Goal: Information Seeking & Learning: Learn about a topic

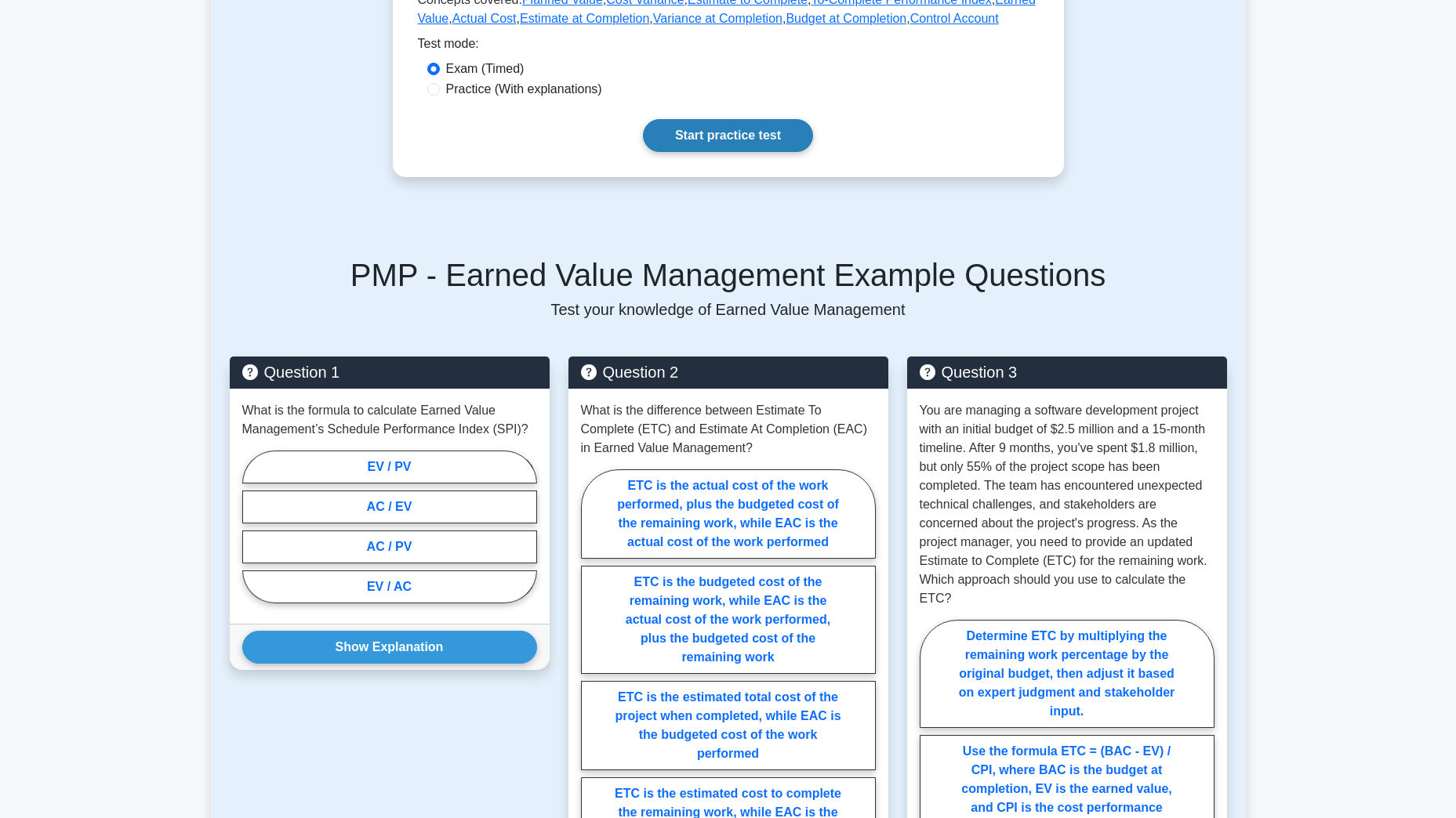
click at [760, 137] on link "Start practice test" at bounding box center [728, 135] width 170 height 33
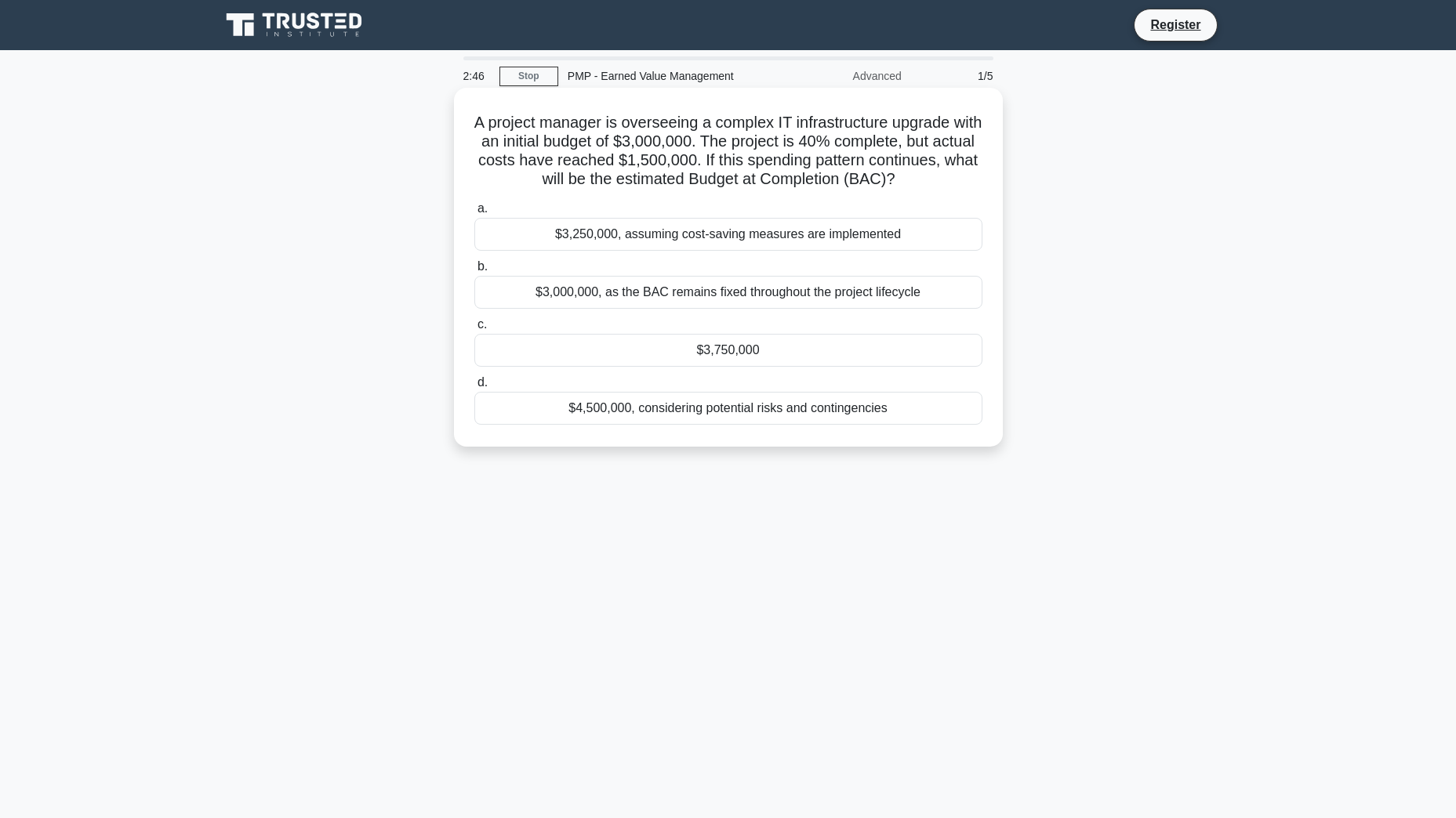
click at [745, 361] on div "$3,750,000" at bounding box center [728, 350] width 508 height 33
click at [474, 330] on input "c. $3,750,000" at bounding box center [474, 325] width 0 height 10
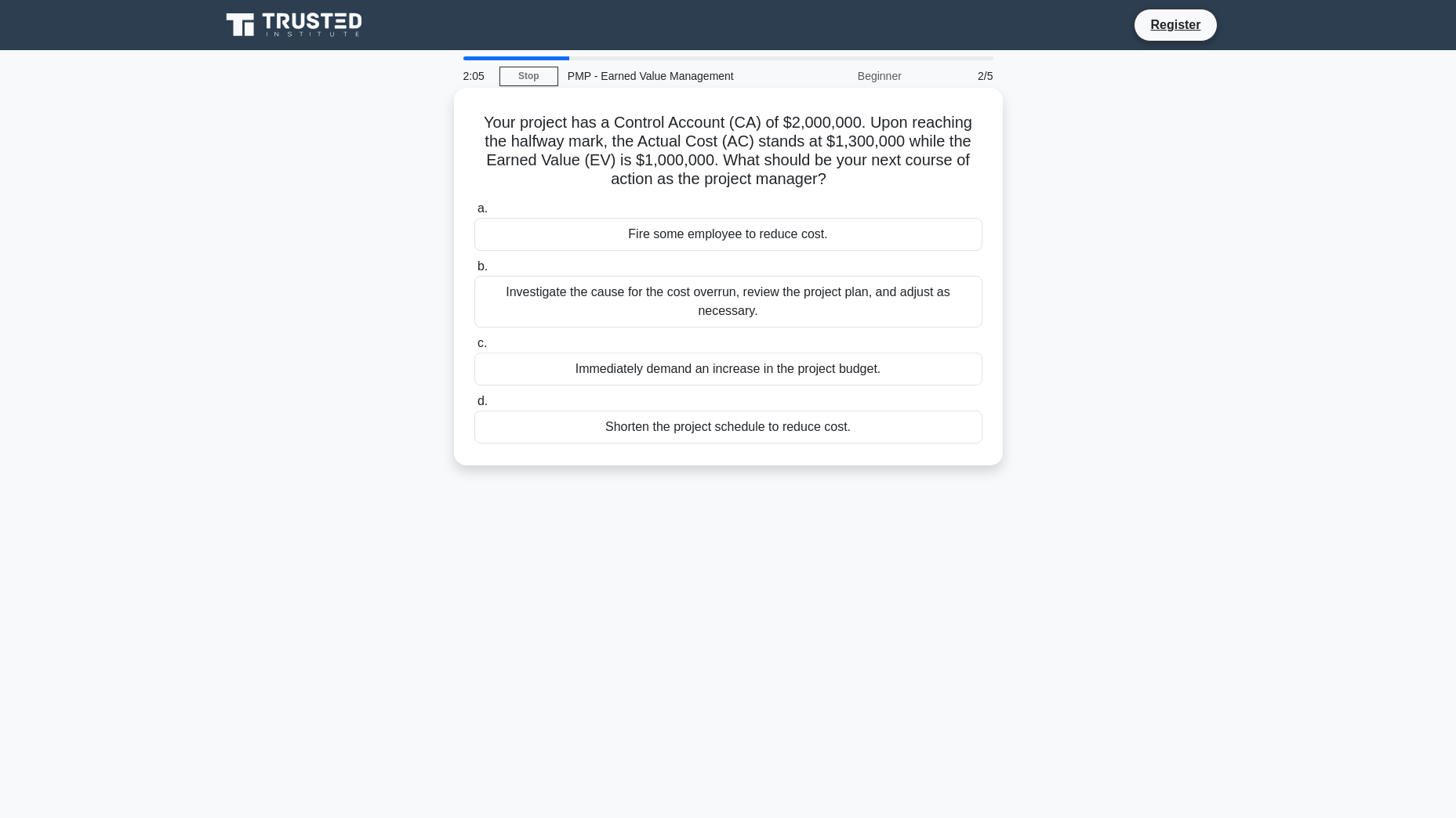
click at [777, 307] on div "Investigate the cause for the cost overrun, review the project plan, and adjust…" at bounding box center [728, 301] width 508 height 52
click at [474, 272] on input "b. Investigate the cause for the cost overrun, review the project plan, and adj…" at bounding box center [474, 267] width 0 height 10
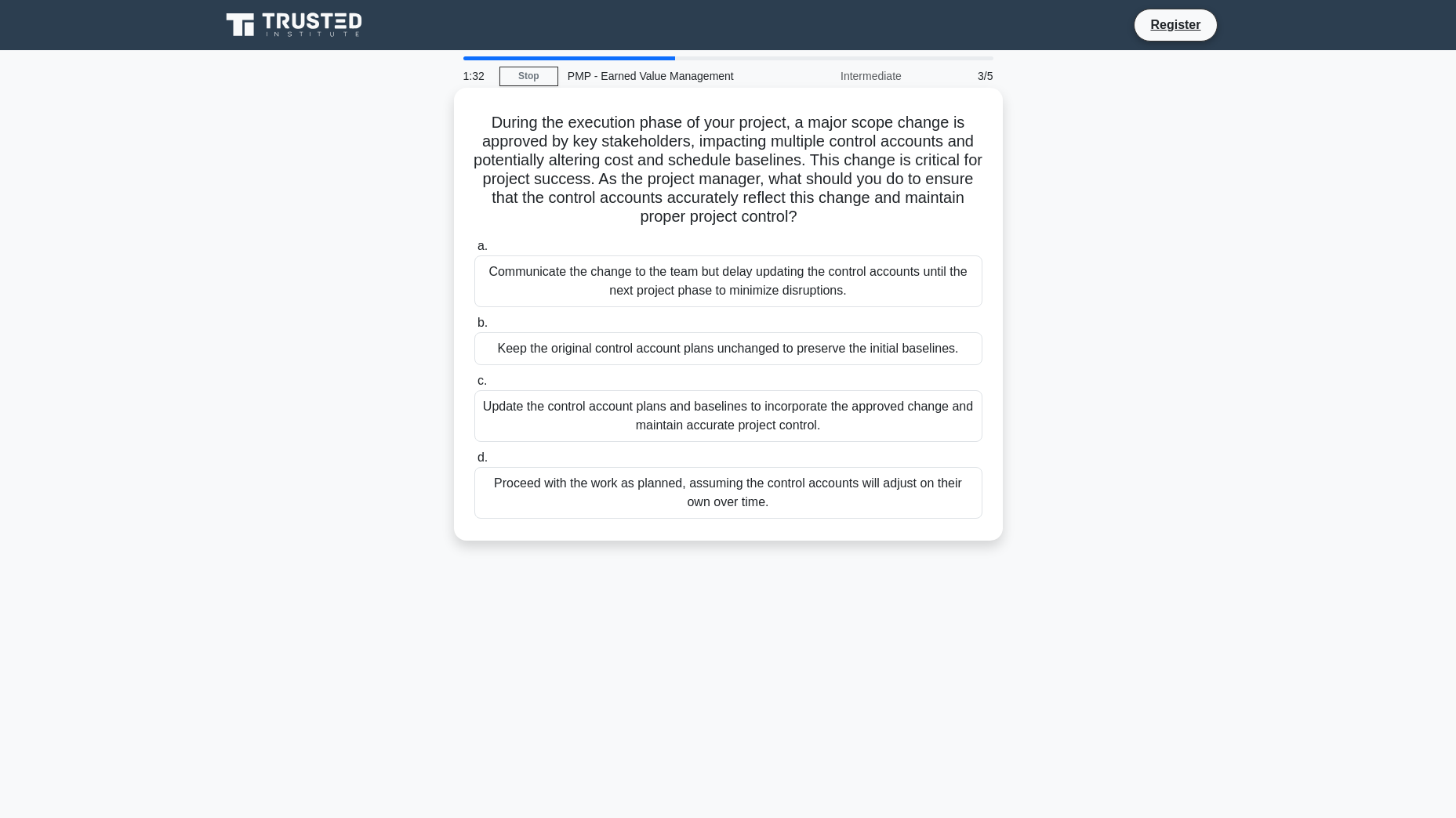
click at [776, 418] on div "Update the control account plans and baselines to incorporate the approved chan…" at bounding box center [728, 416] width 508 height 52
click at [474, 386] on input "c. Update the control account plans and baselines to incorporate the approved c…" at bounding box center [474, 381] width 0 height 10
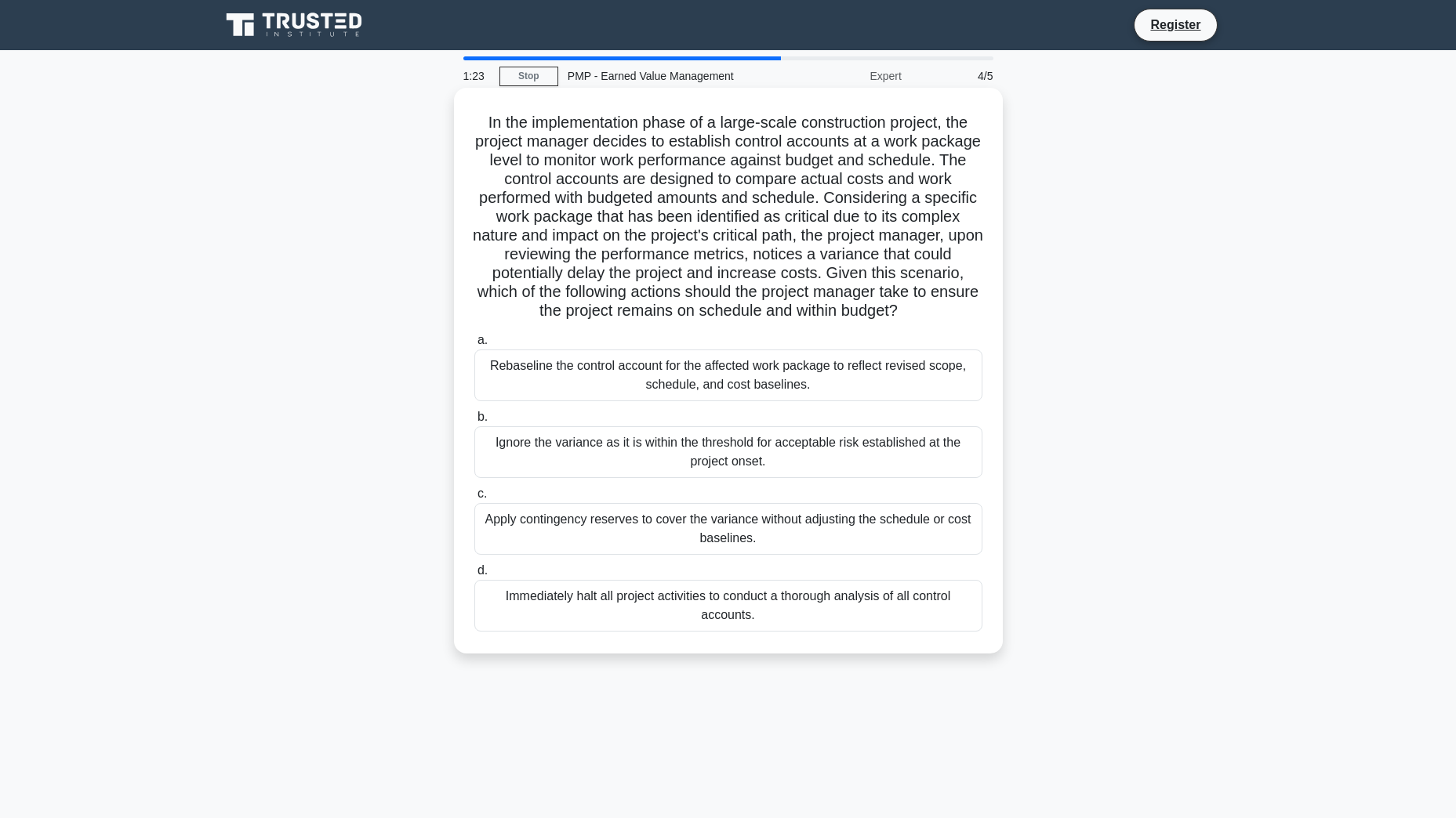
drag, startPoint x: 808, startPoint y: 408, endPoint x: 786, endPoint y: 405, distance: 22.2
click at [786, 401] on div "Rebaseline the control account for the affected work package to reflect revised…" at bounding box center [728, 375] width 508 height 52
click at [474, 346] on input "a. Rebaseline the control account for the affected work package to reflect revi…" at bounding box center [474, 340] width 0 height 10
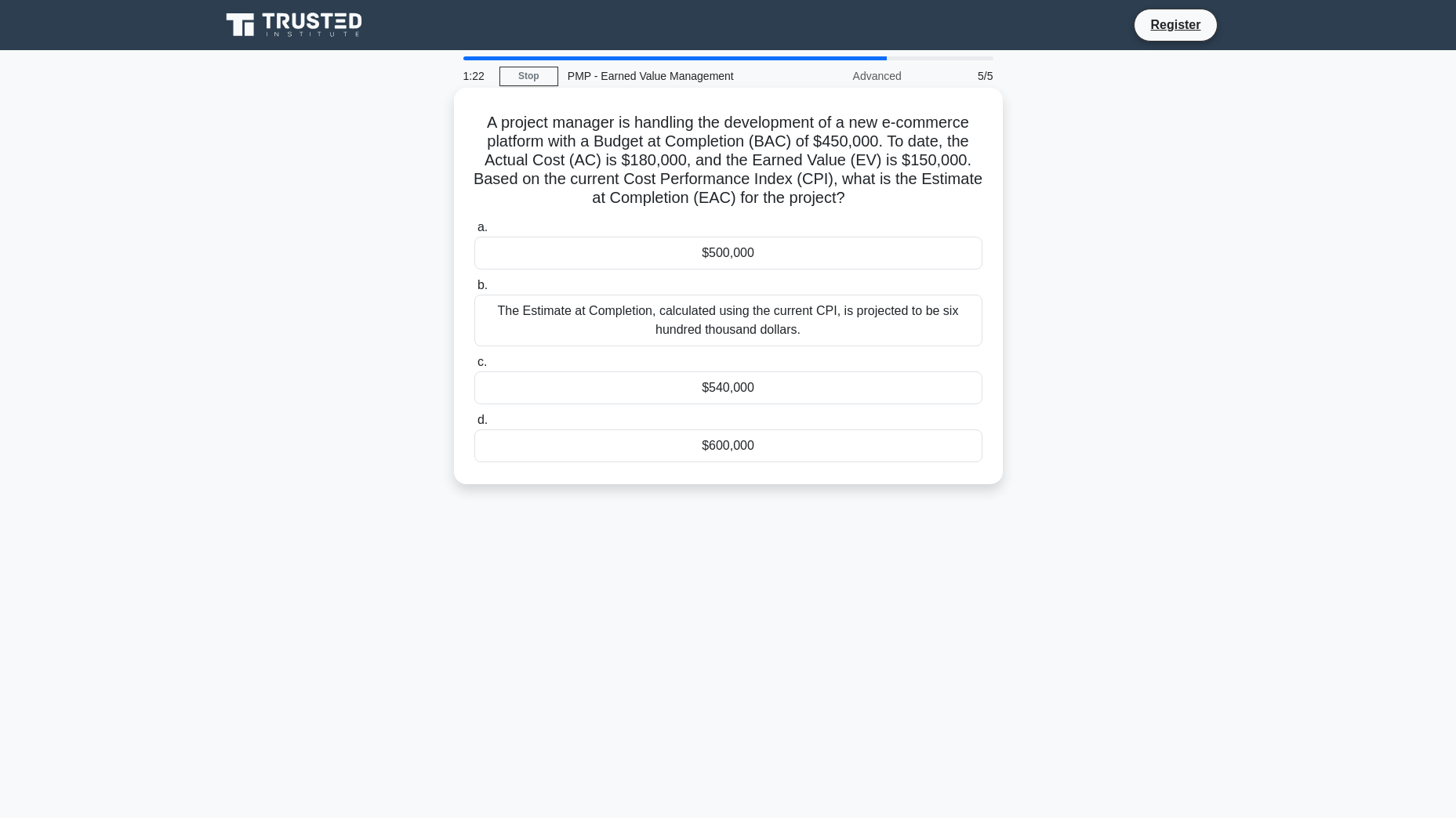
click at [786, 404] on div "$540,000" at bounding box center [728, 387] width 508 height 33
click at [474, 367] on input "c. $540,000" at bounding box center [474, 363] width 0 height 10
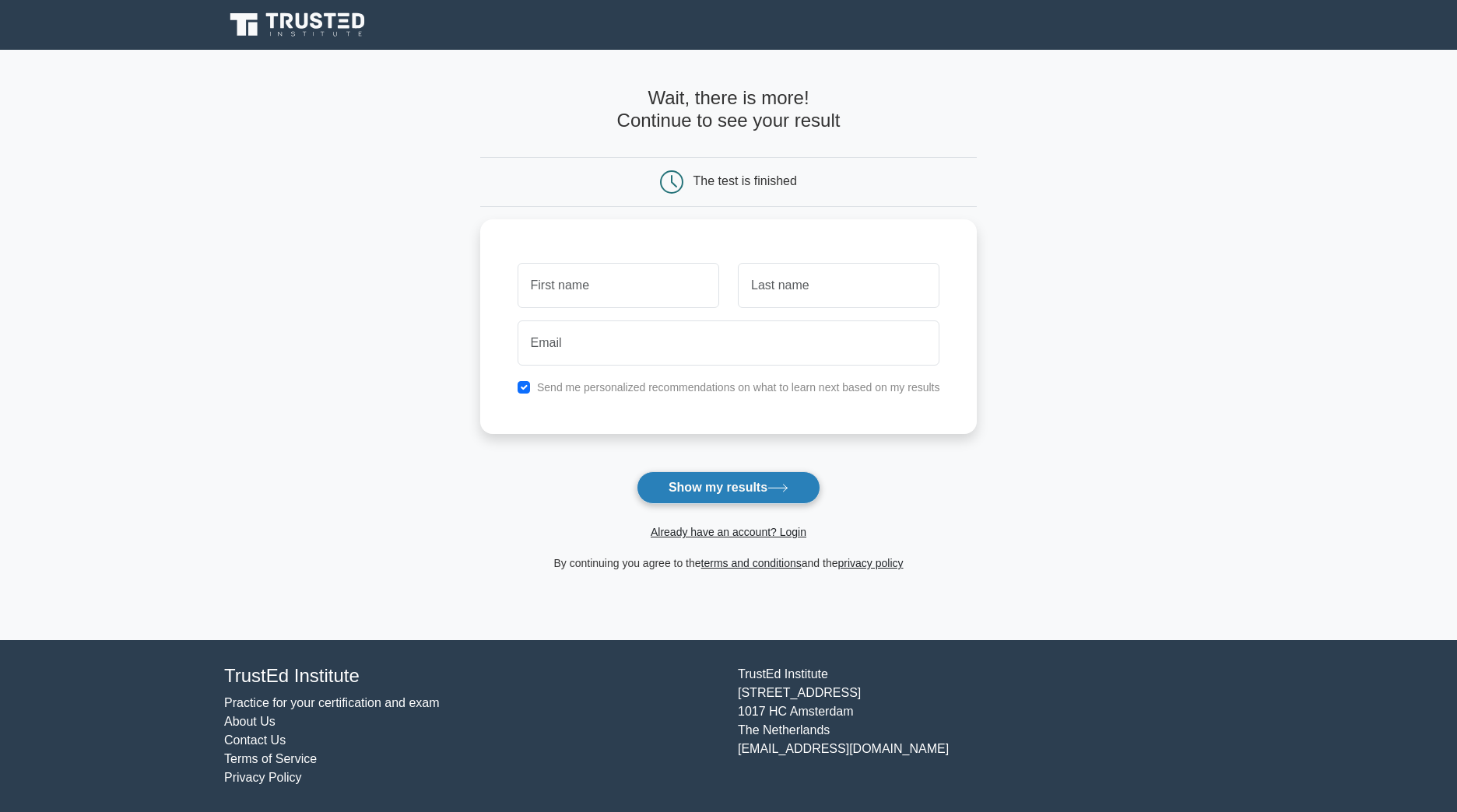
click at [754, 495] on button "Show my results" at bounding box center [728, 488] width 183 height 33
type input "a"
click at [801, 289] on input "text" at bounding box center [838, 282] width 201 height 45
type input "a"
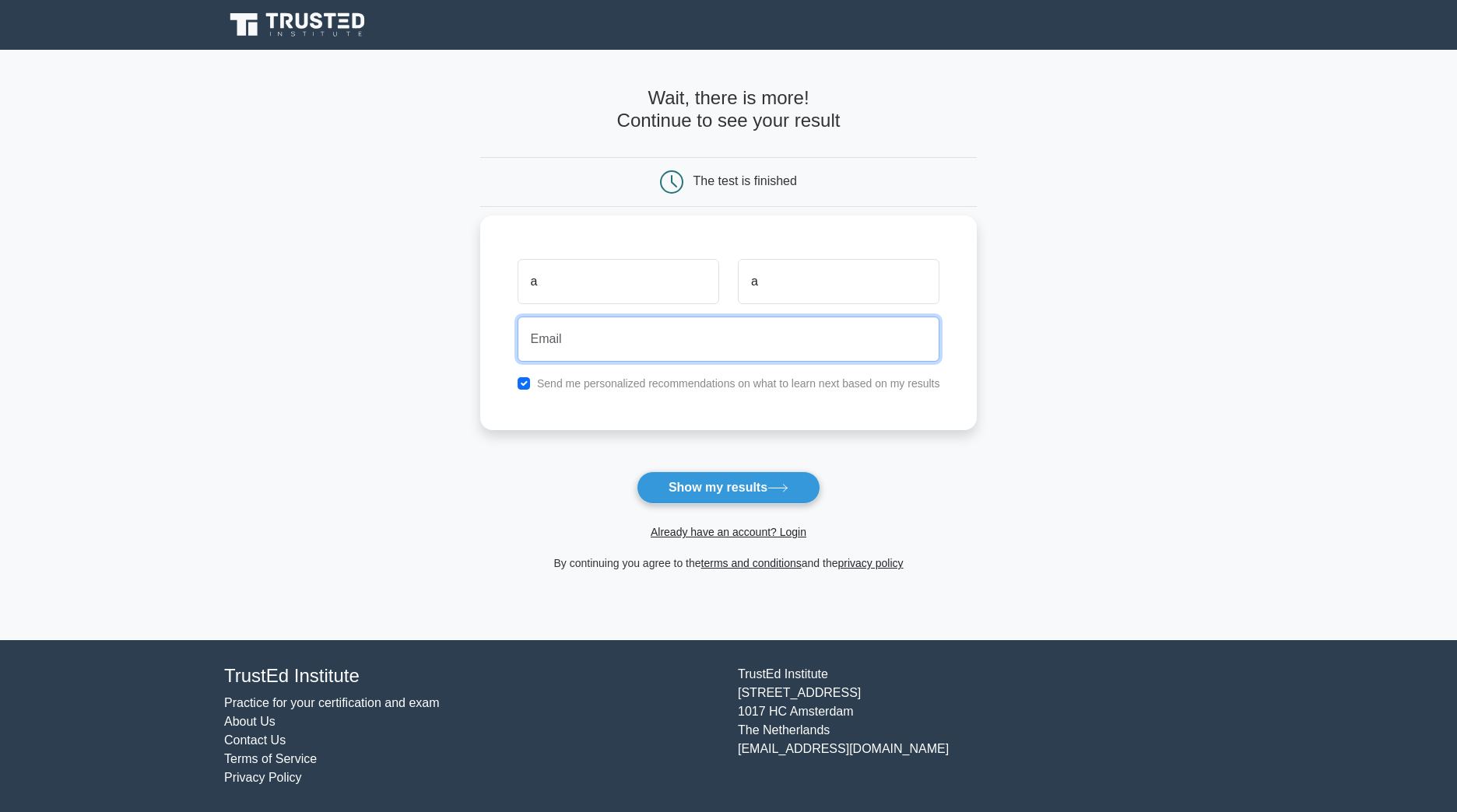
click at [713, 325] on input "email" at bounding box center [729, 339] width 423 height 45
click at [663, 334] on input "a" at bounding box center [729, 339] width 423 height 45
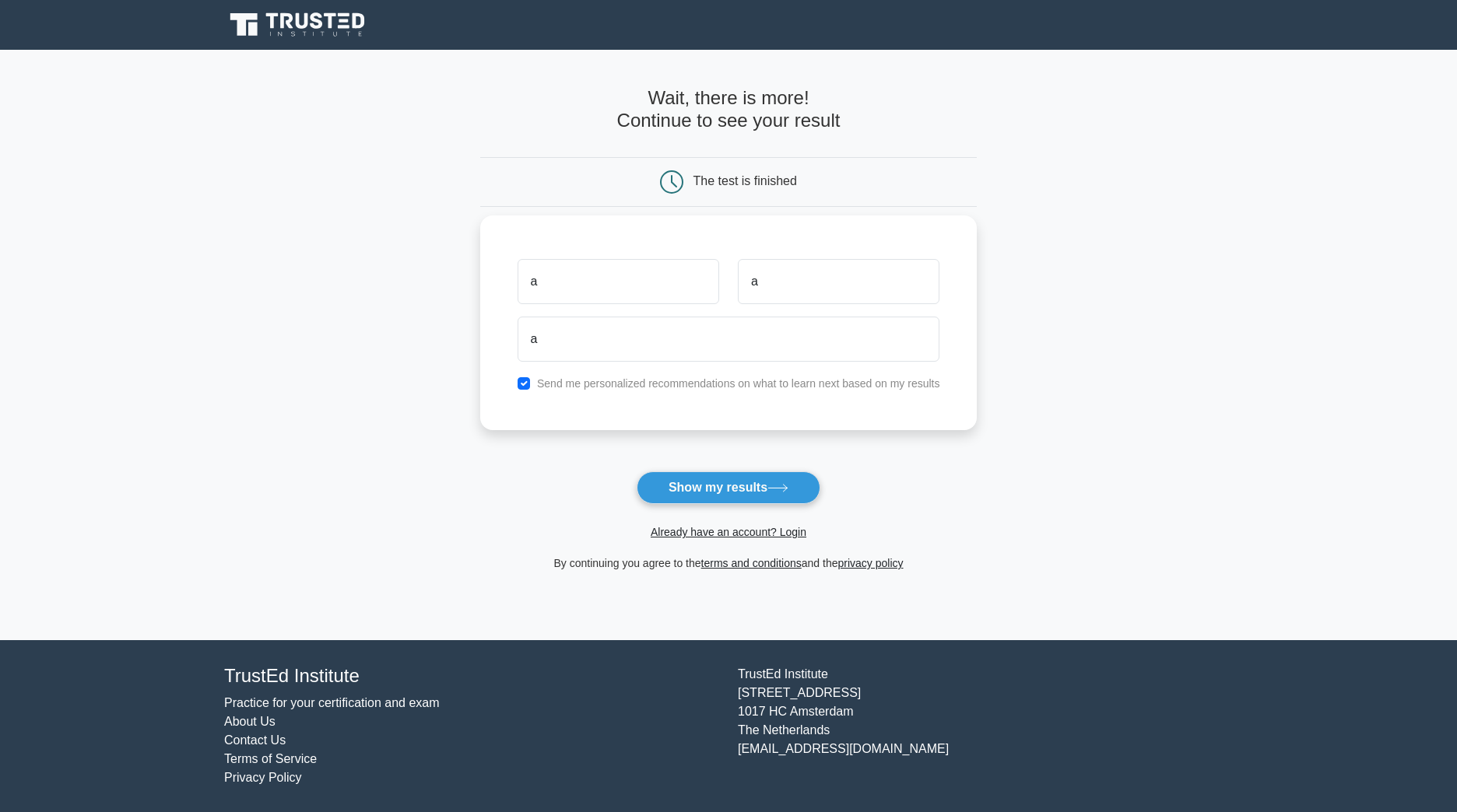
click at [898, 422] on div "a a a Send me personalized recommendations on what to learn next based on my re…" at bounding box center [728, 322] width 497 height 215
click at [766, 480] on button "Show my results" at bounding box center [728, 488] width 183 height 33
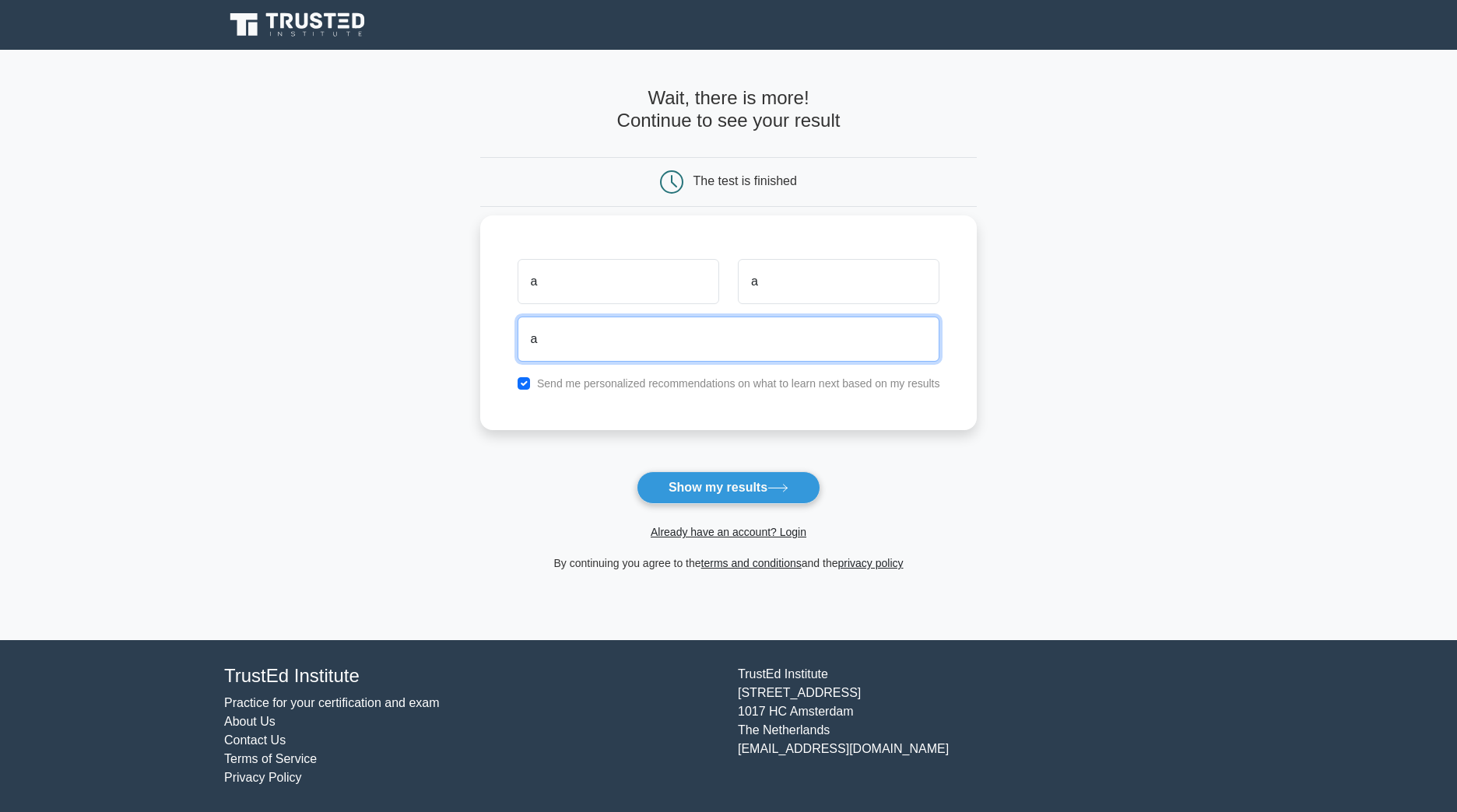
click at [588, 351] on input "a" at bounding box center [729, 339] width 423 height 45
type input "a@gmail.com"
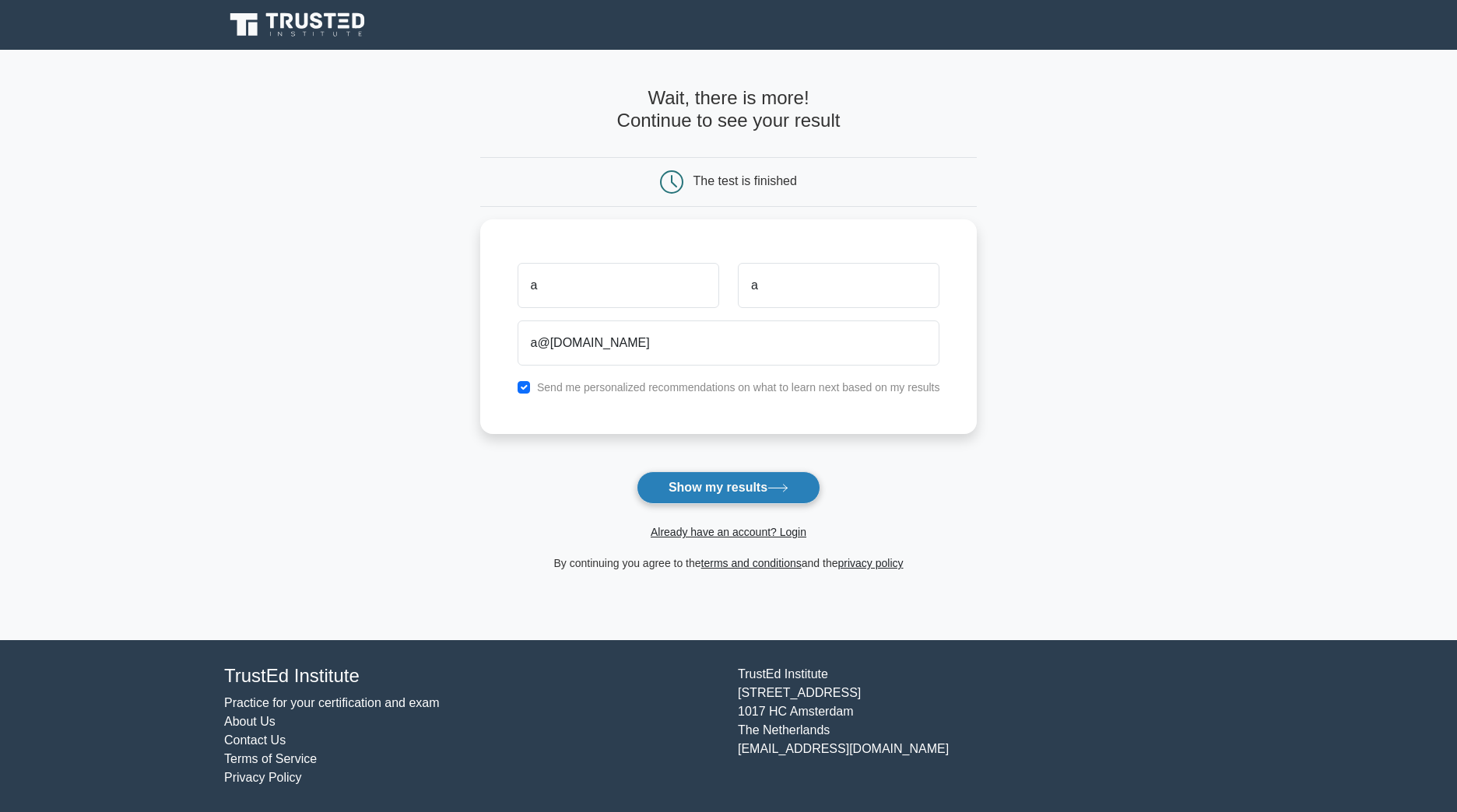
click at [773, 488] on icon at bounding box center [777, 488] width 21 height 8
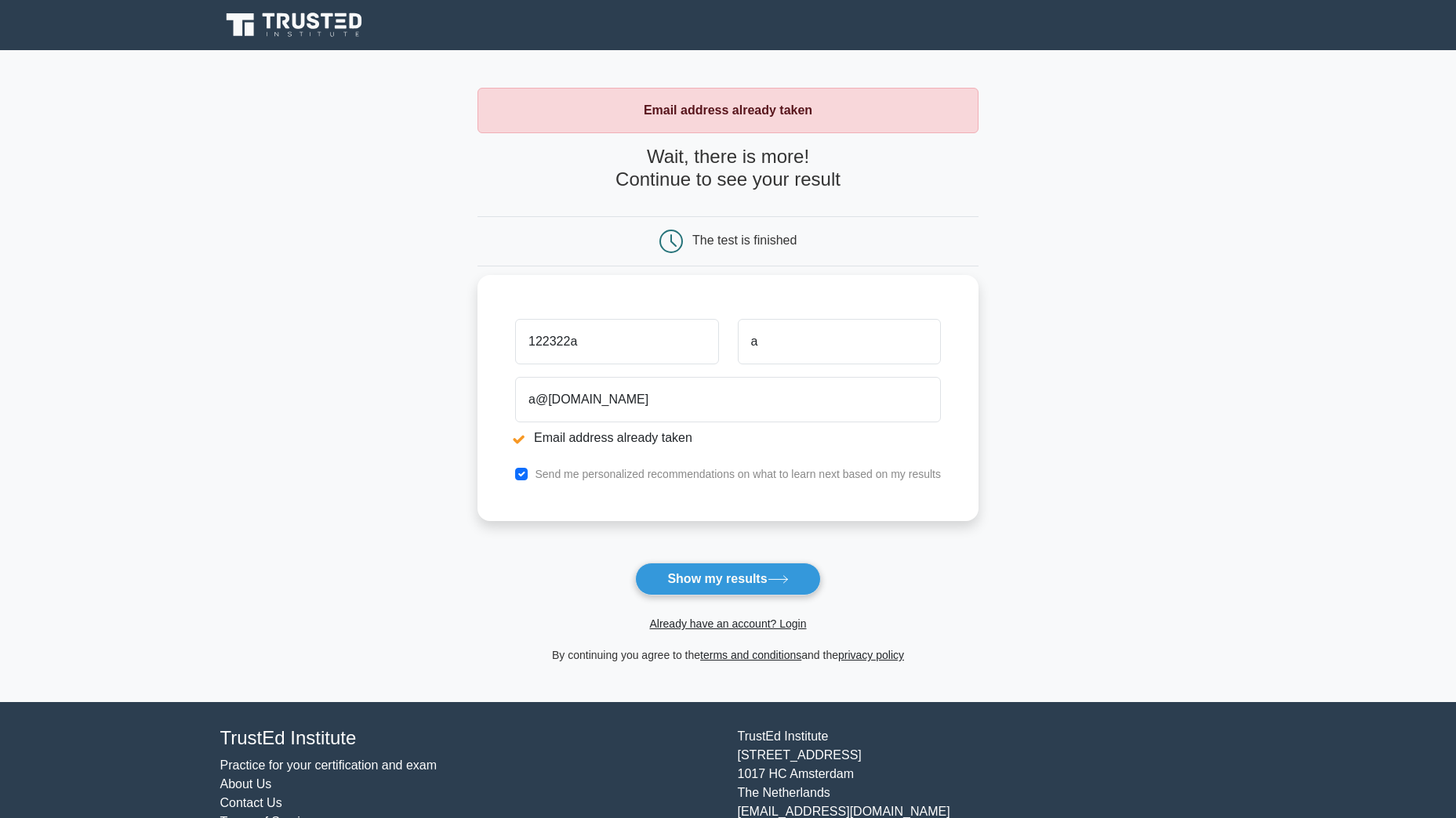
type input "122322a"
click at [530, 394] on input "a@[DOMAIN_NAME]" at bounding box center [728, 400] width 426 height 45
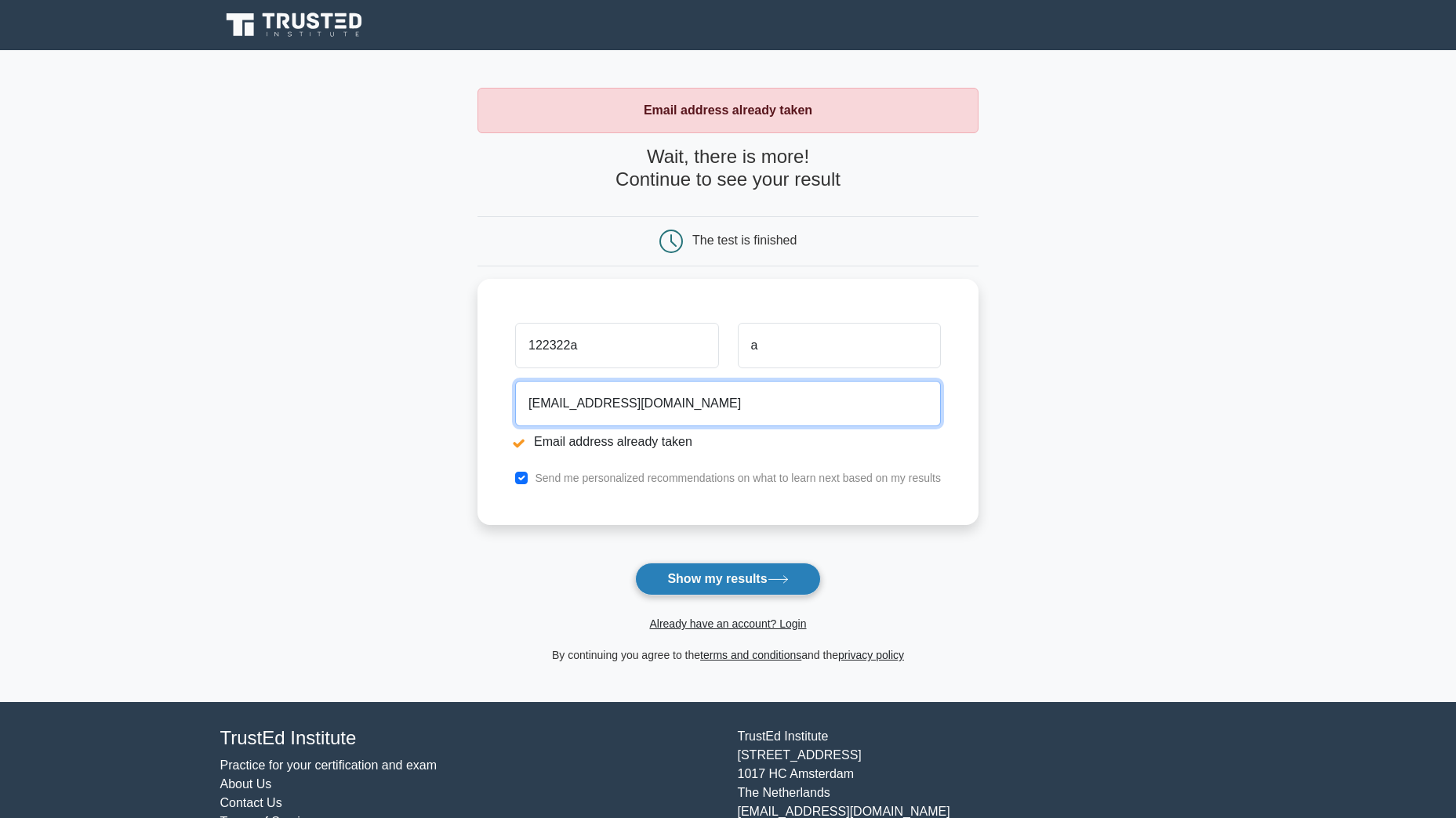
type input "a122123@gmail.com"
click at [711, 578] on button "Show my results" at bounding box center [727, 579] width 185 height 33
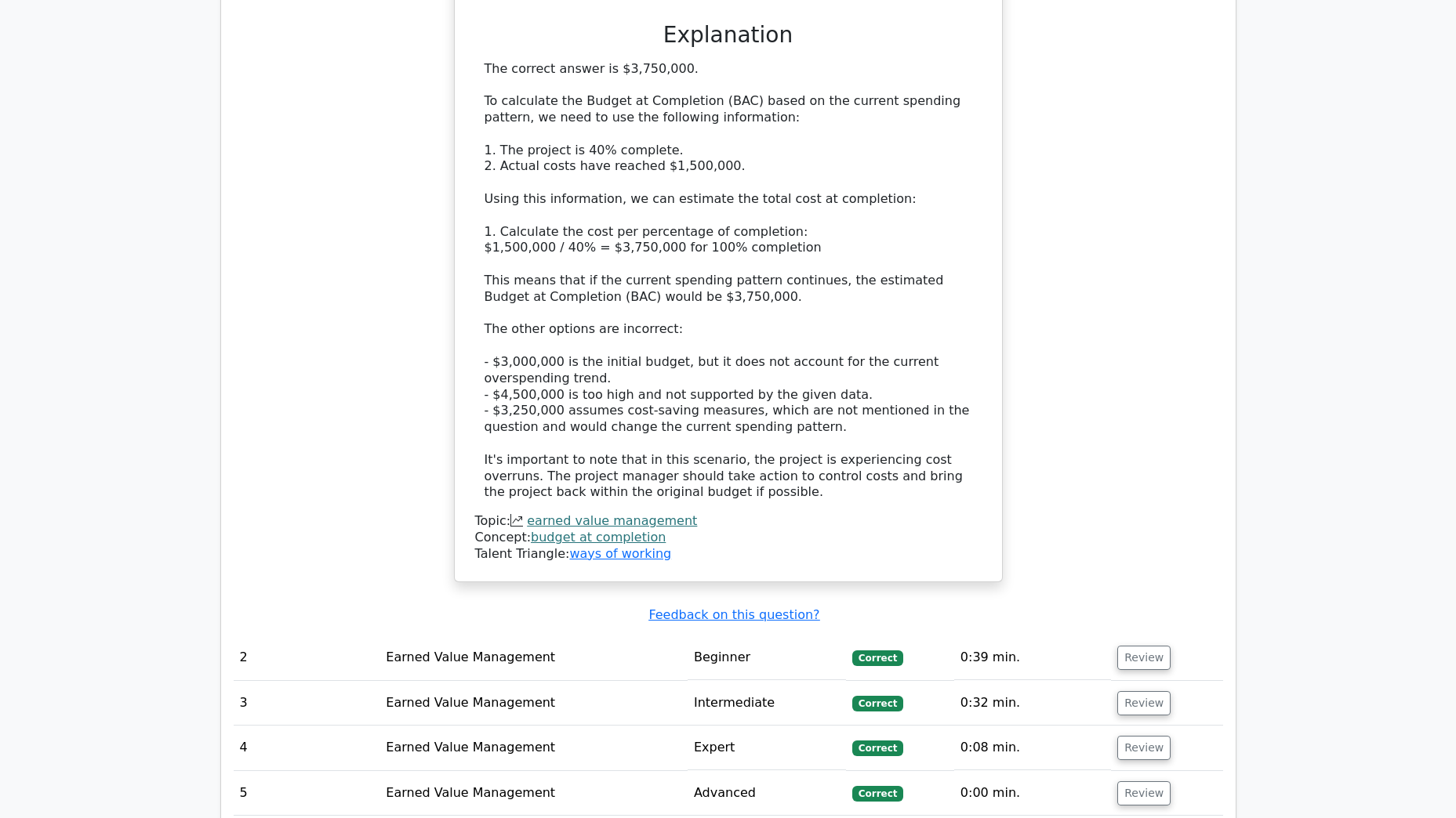
scroll to position [1751, 0]
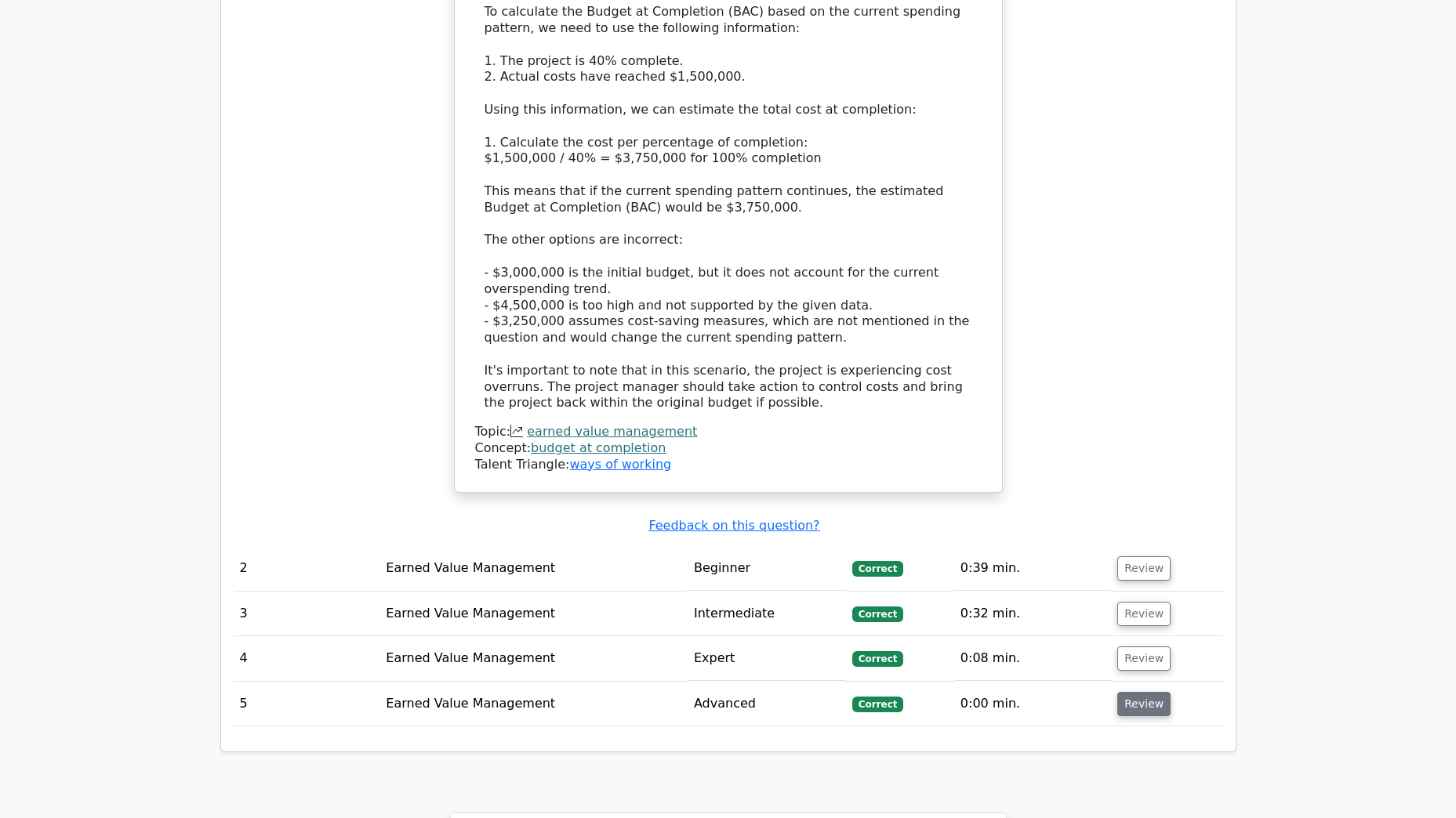
click at [1130, 692] on button "Review" at bounding box center [1144, 704] width 53 height 25
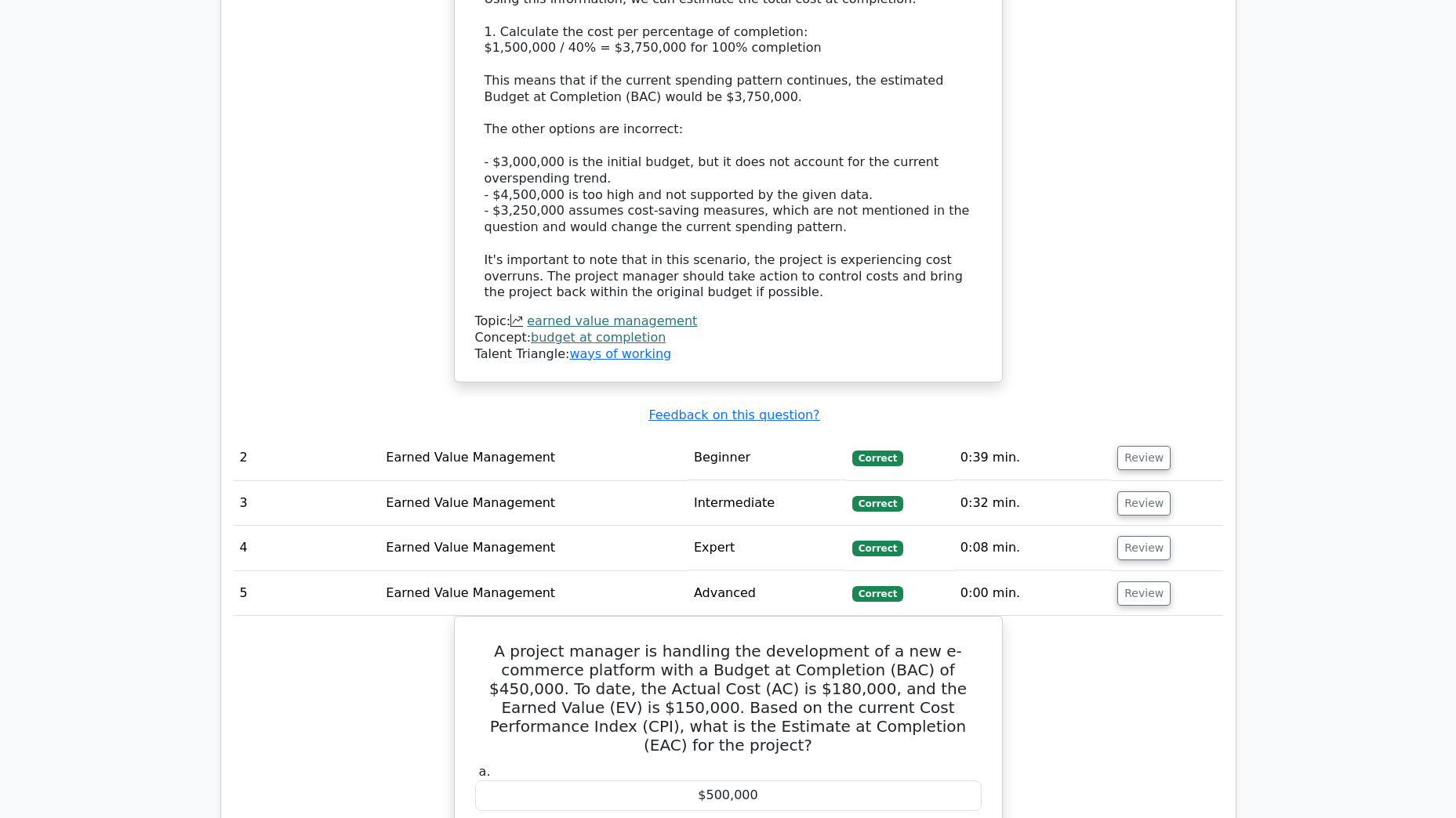
scroll to position [1862, 0]
click at [571, 525] on td "Earned Value Management" at bounding box center [533, 547] width 308 height 44
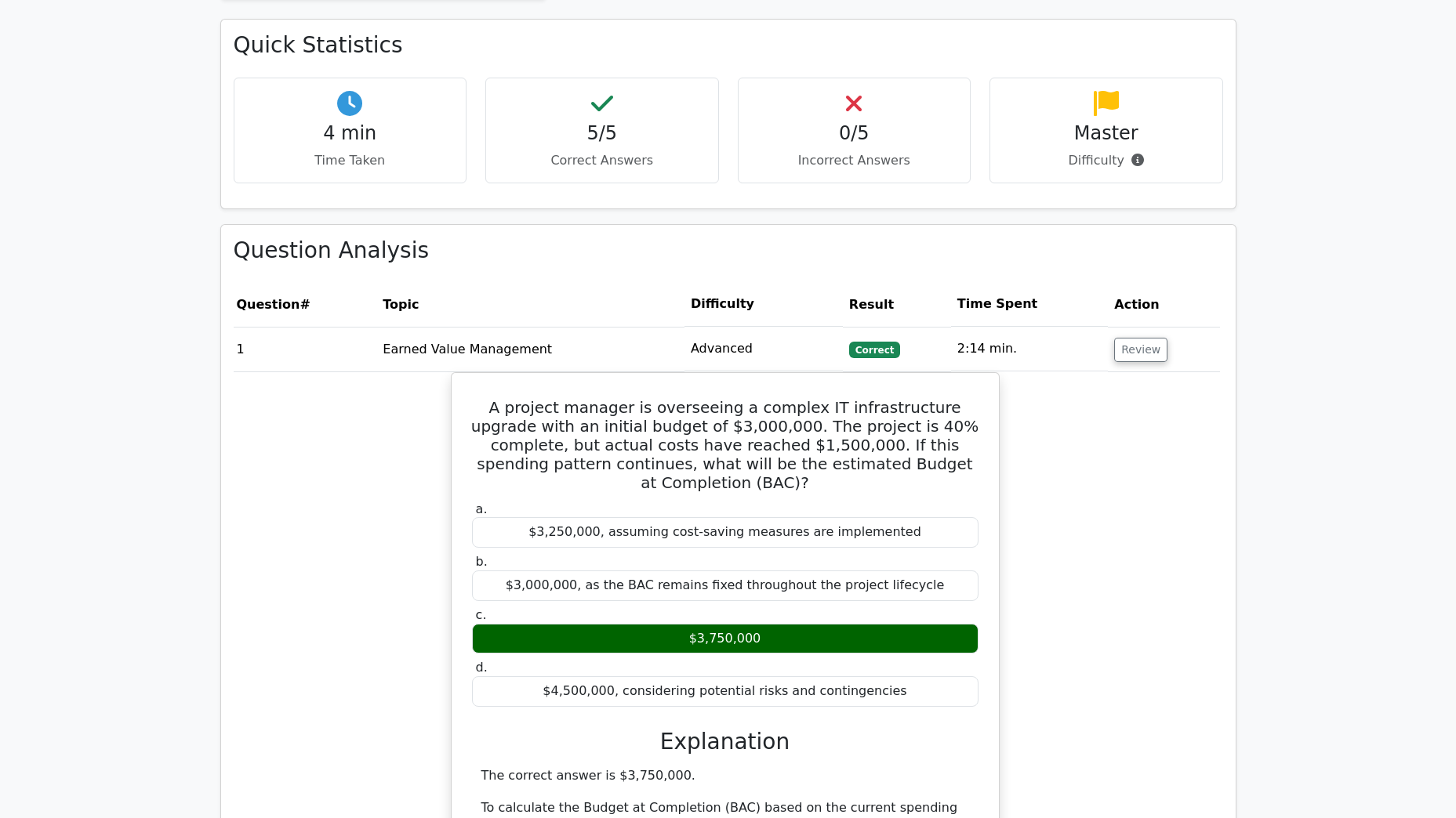
scroll to position [507, 0]
